Goal: Task Accomplishment & Management: Manage account settings

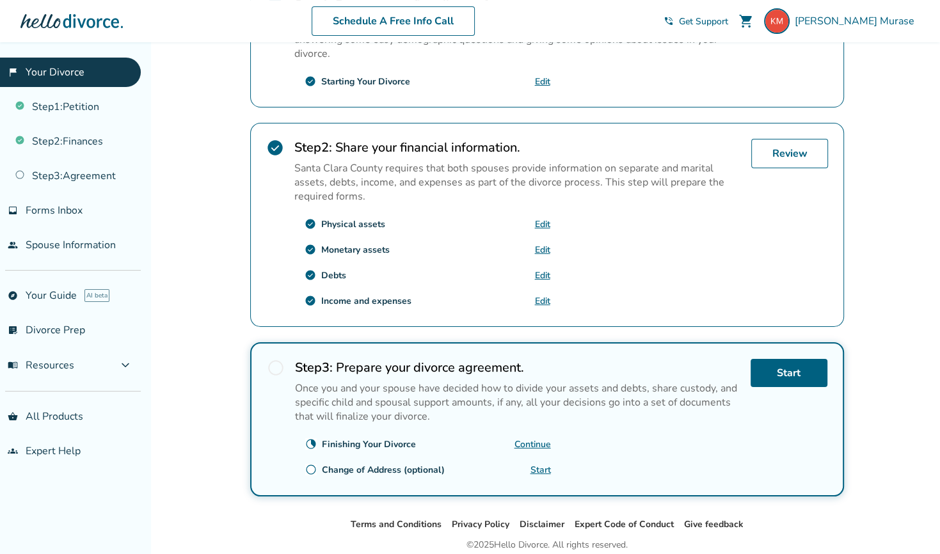
scroll to position [372, 0]
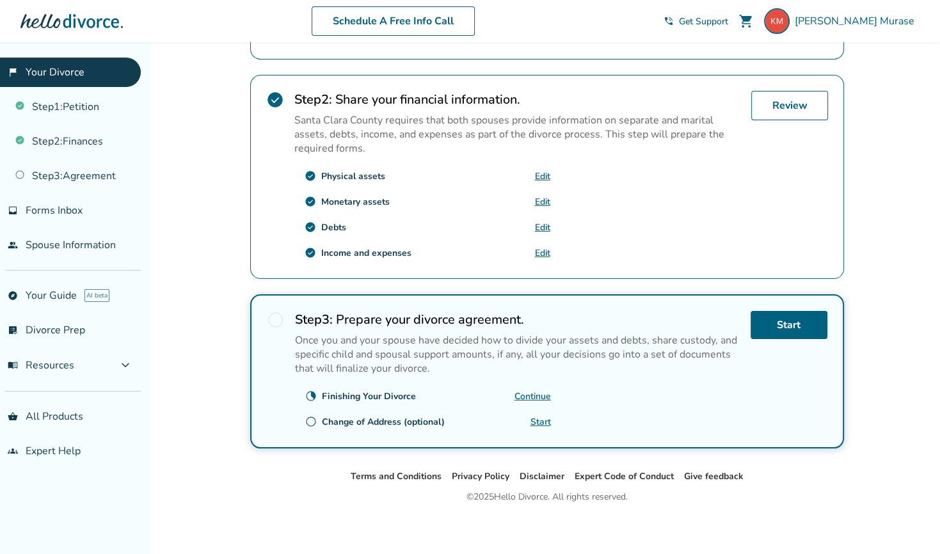
click at [525, 391] on link "Continue" at bounding box center [533, 396] width 36 height 12
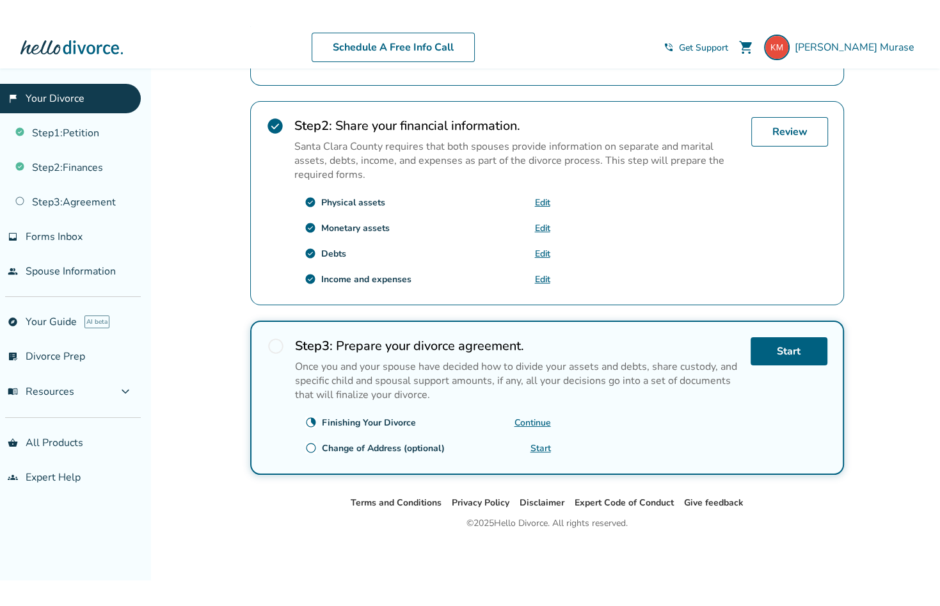
scroll to position [320, 0]
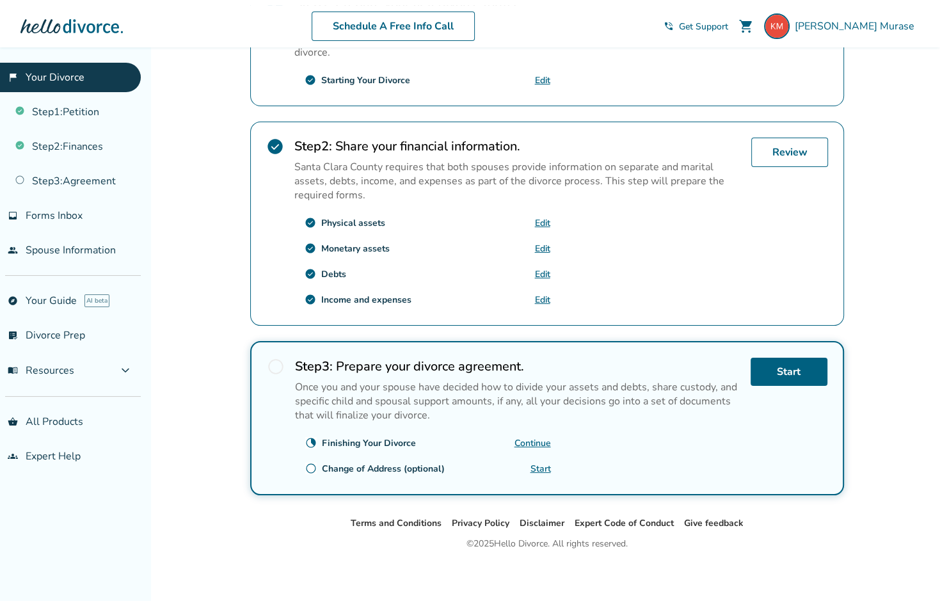
scroll to position [320, 0]
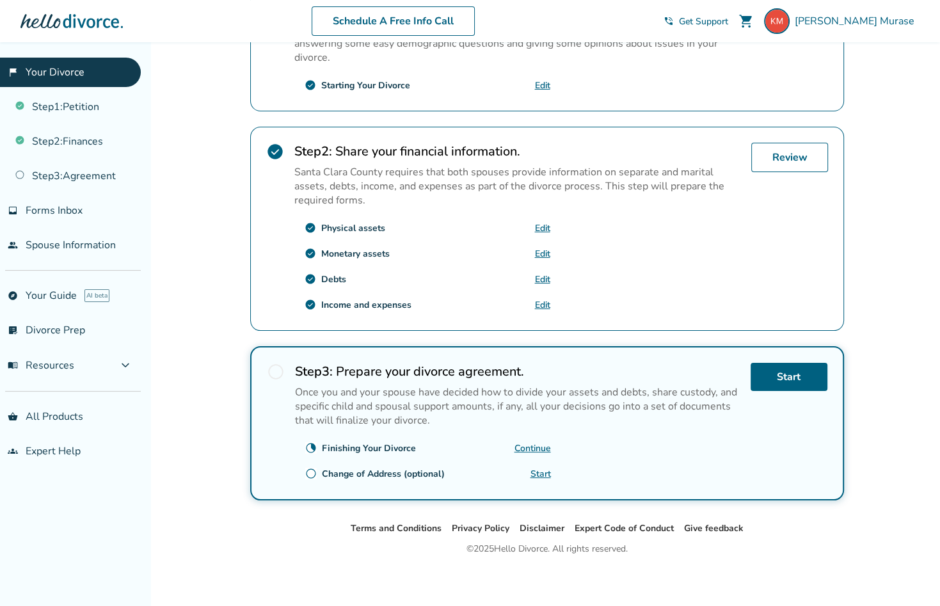
click at [191, 278] on div "Added to cart Katsuyuki , welcome to your divorce platform. Your Plan: Plus You…" at bounding box center [470, 166] width 940 height 888
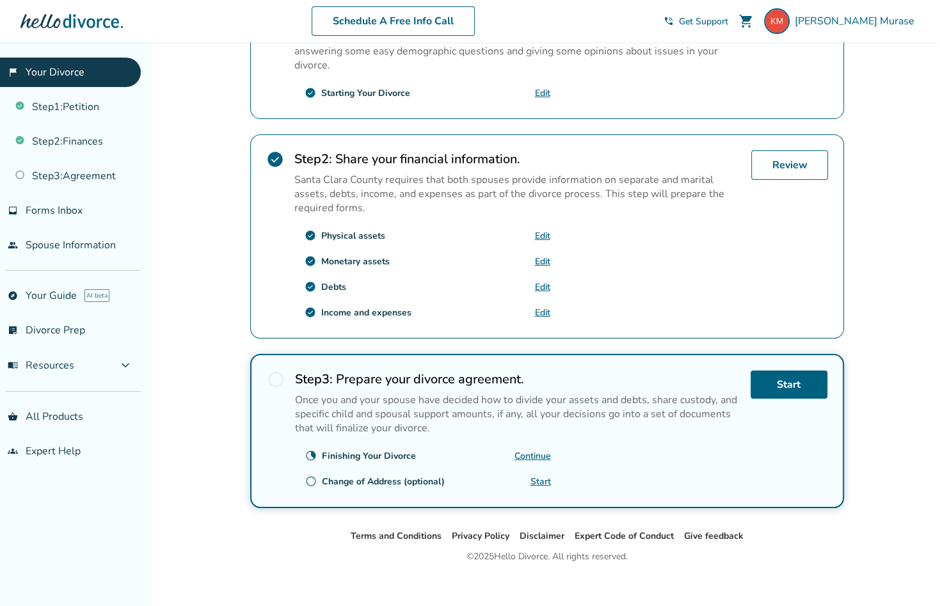
scroll to position [320, 0]
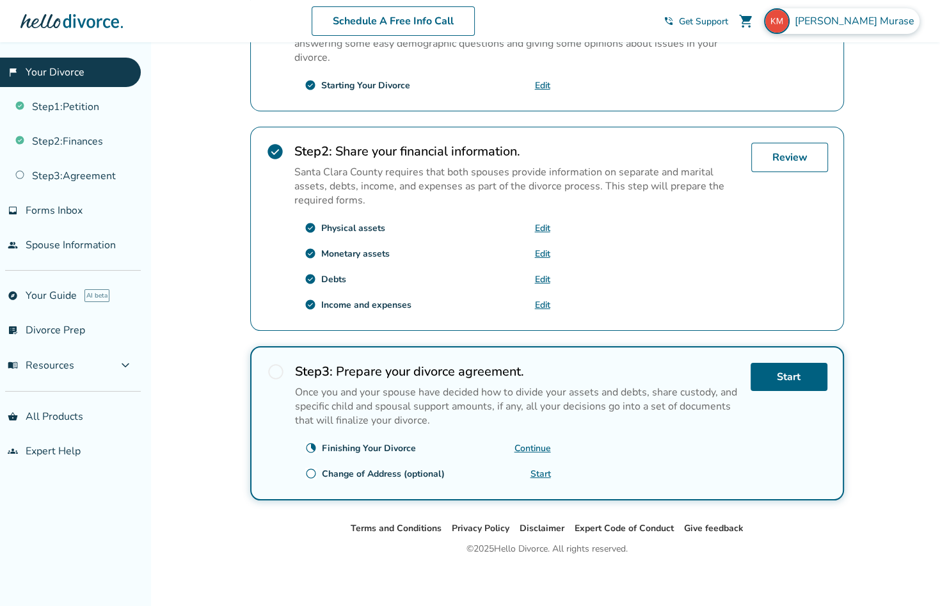
click at [854, 24] on span "Katsuyuki Murase" at bounding box center [857, 21] width 125 height 14
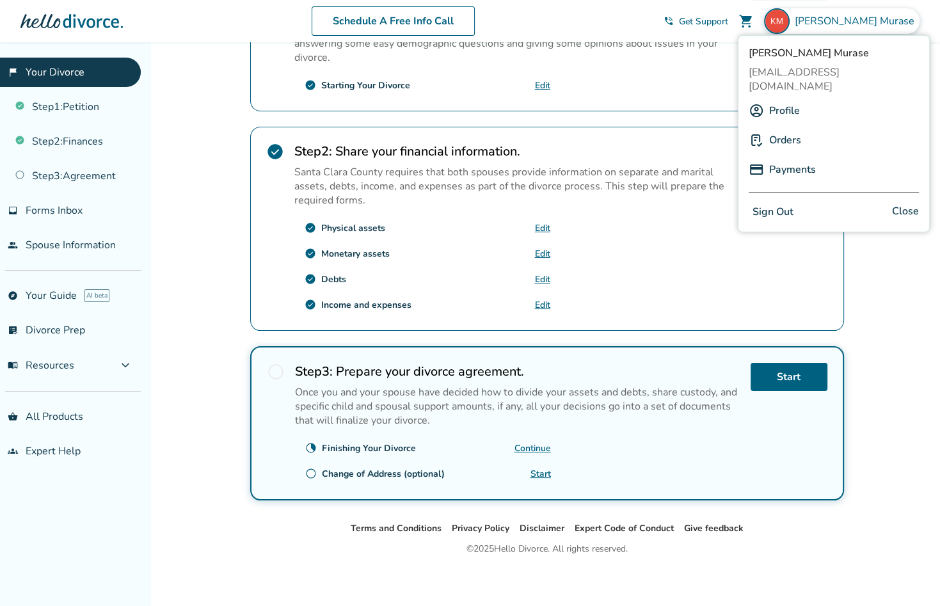
click at [787, 203] on button "Sign Out" at bounding box center [773, 212] width 49 height 19
